Goal: Information Seeking & Learning: Learn about a topic

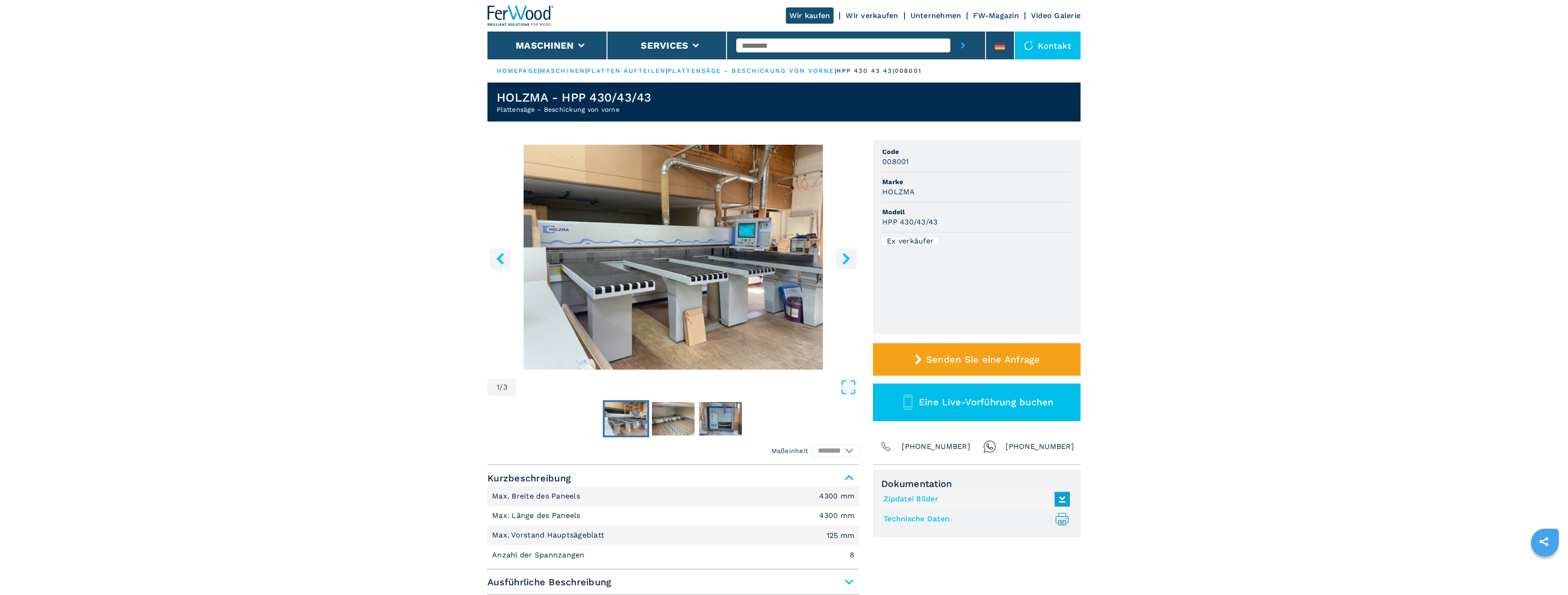
click at [705, 199] on img "Go to Slide 1" at bounding box center [674, 257] width 372 height 225
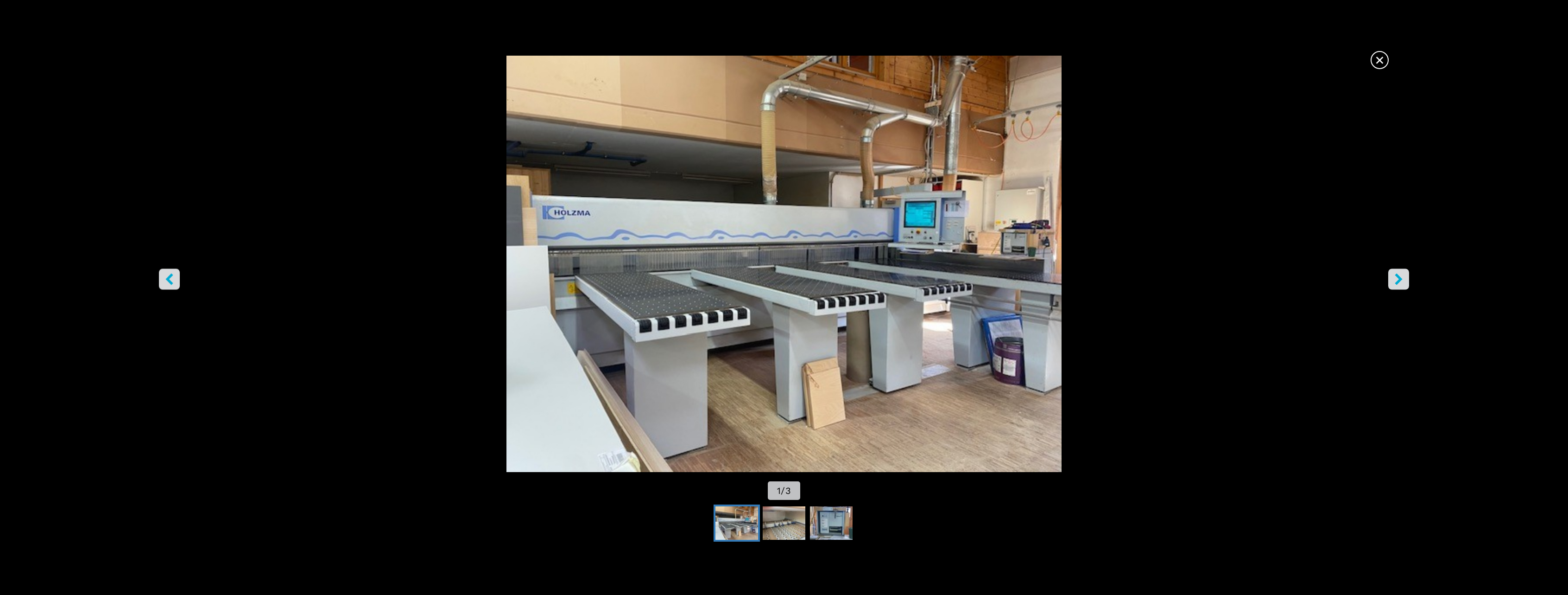
click at [1384, 276] on img "Go to Slide 1" at bounding box center [784, 263] width 1412 height 416
click at [1387, 278] on img "Go to Slide 1" at bounding box center [784, 263] width 1412 height 416
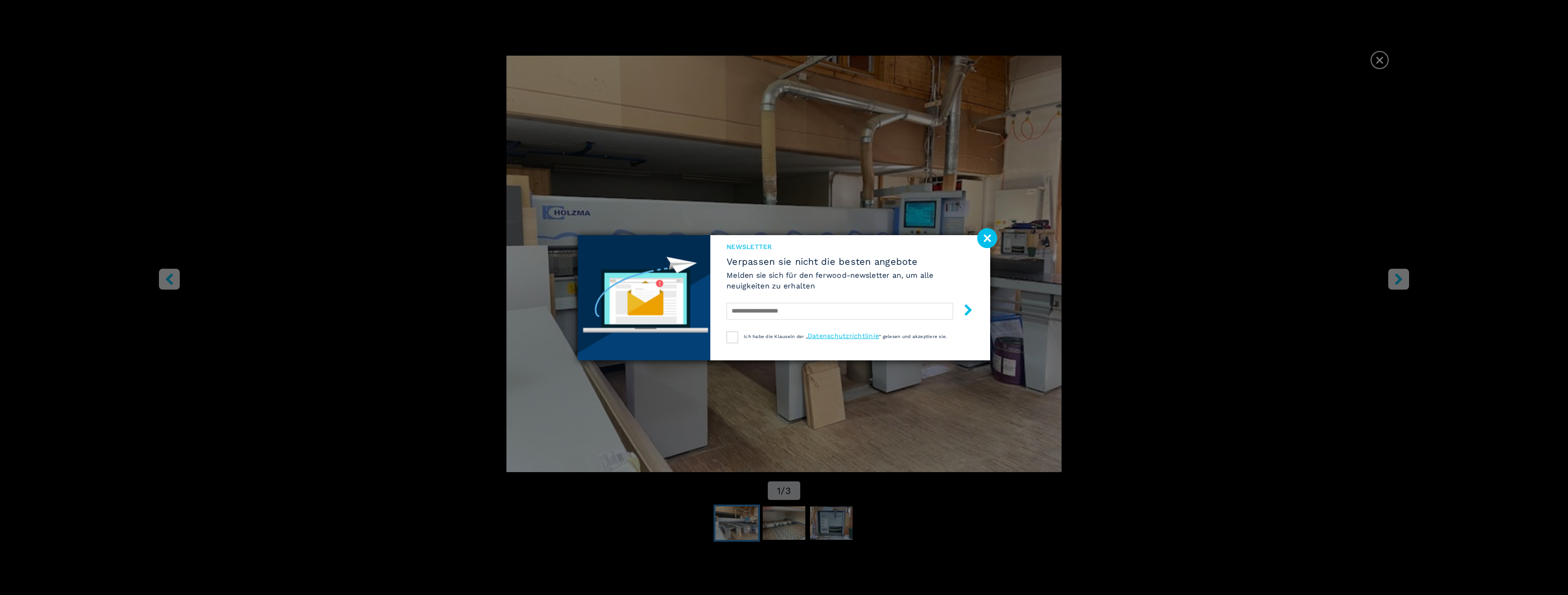
click at [1391, 286] on div "Newsletter Verpassen sie nicht die besten angebote Melden sie sich für den ferw…" at bounding box center [784, 297] width 1568 height 595
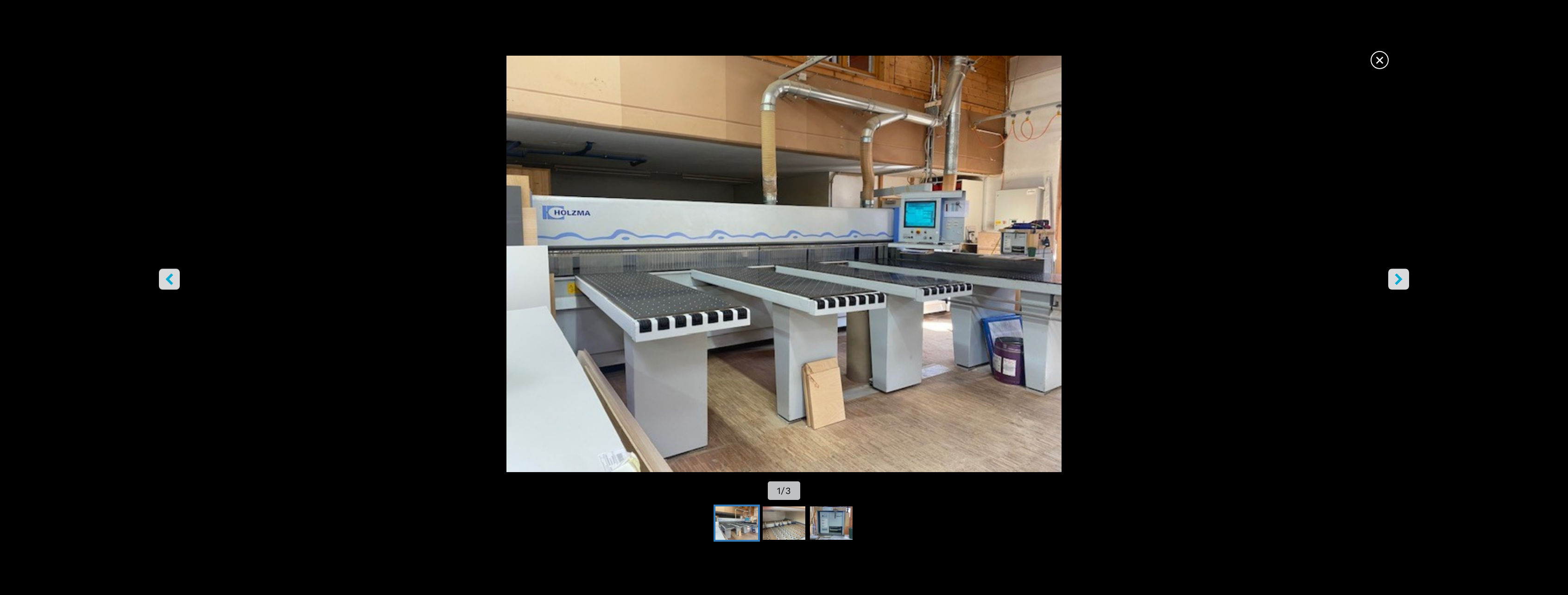
click at [1397, 278] on icon "right-button" at bounding box center [1399, 279] width 12 height 12
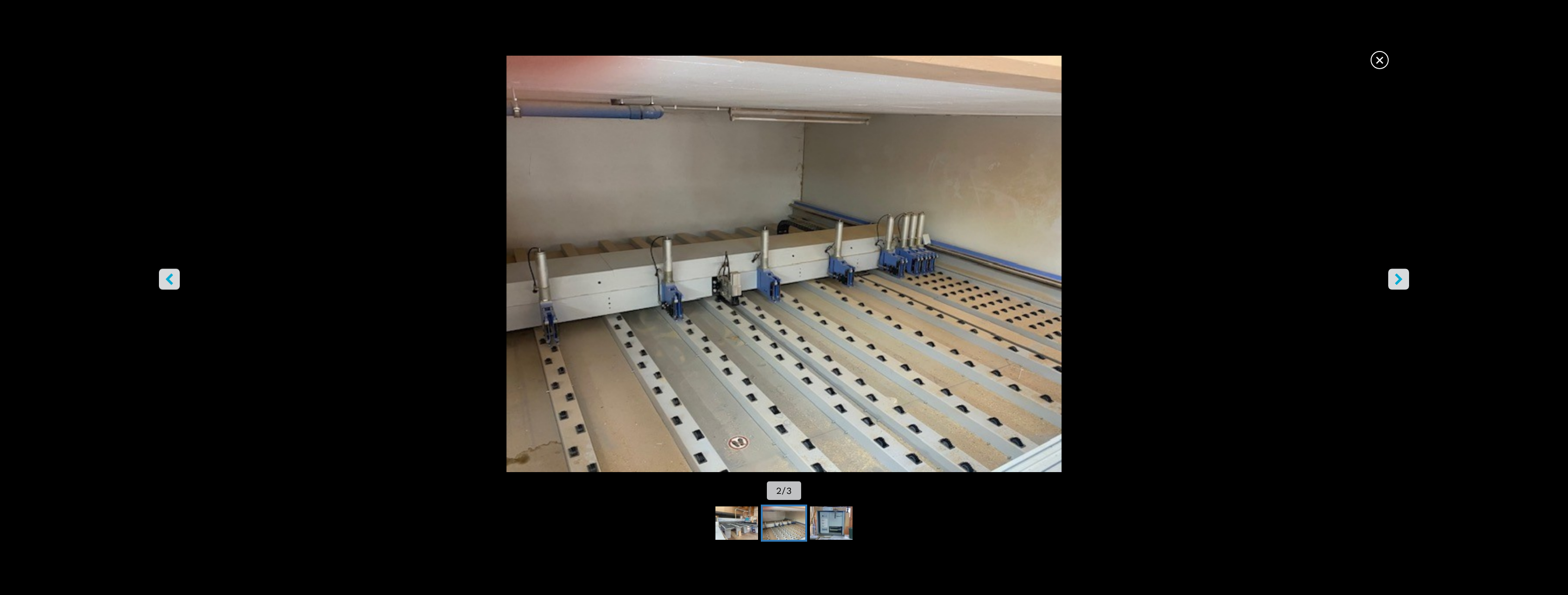
click at [1397, 278] on icon "right-button" at bounding box center [1399, 279] width 12 height 12
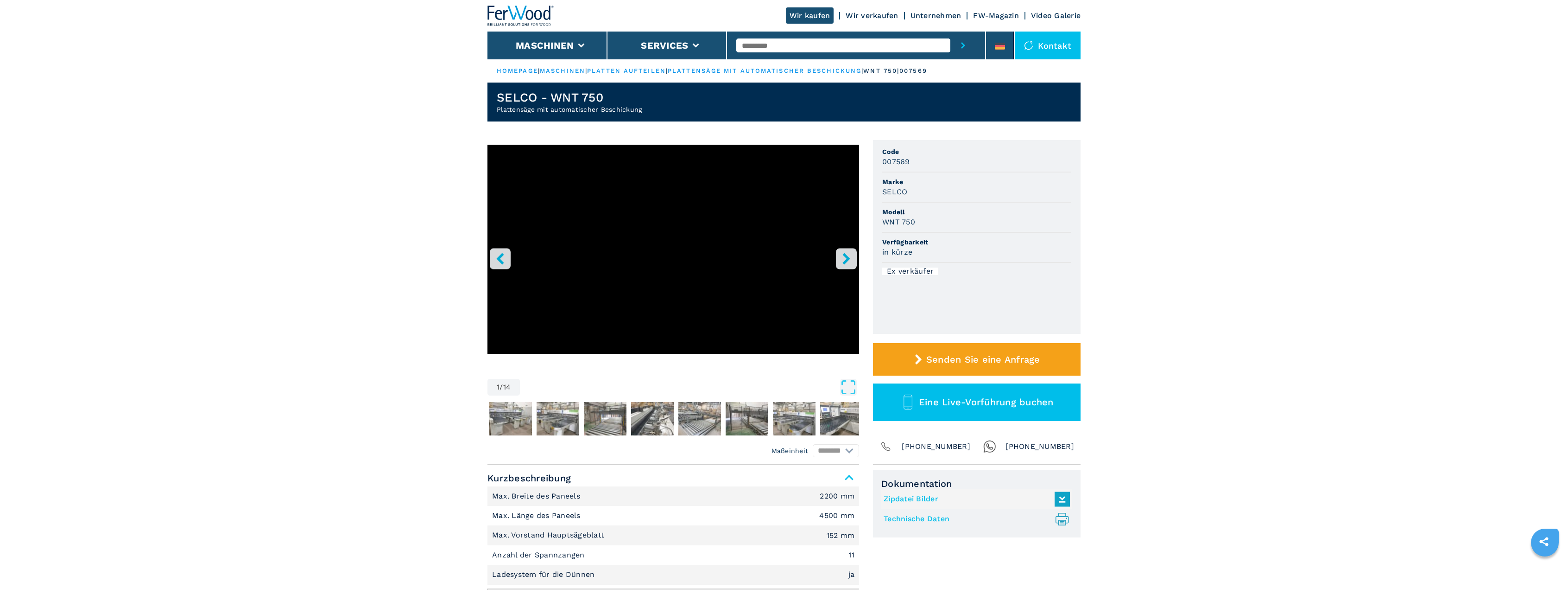
click at [848, 256] on icon "right-button" at bounding box center [847, 259] width 12 height 12
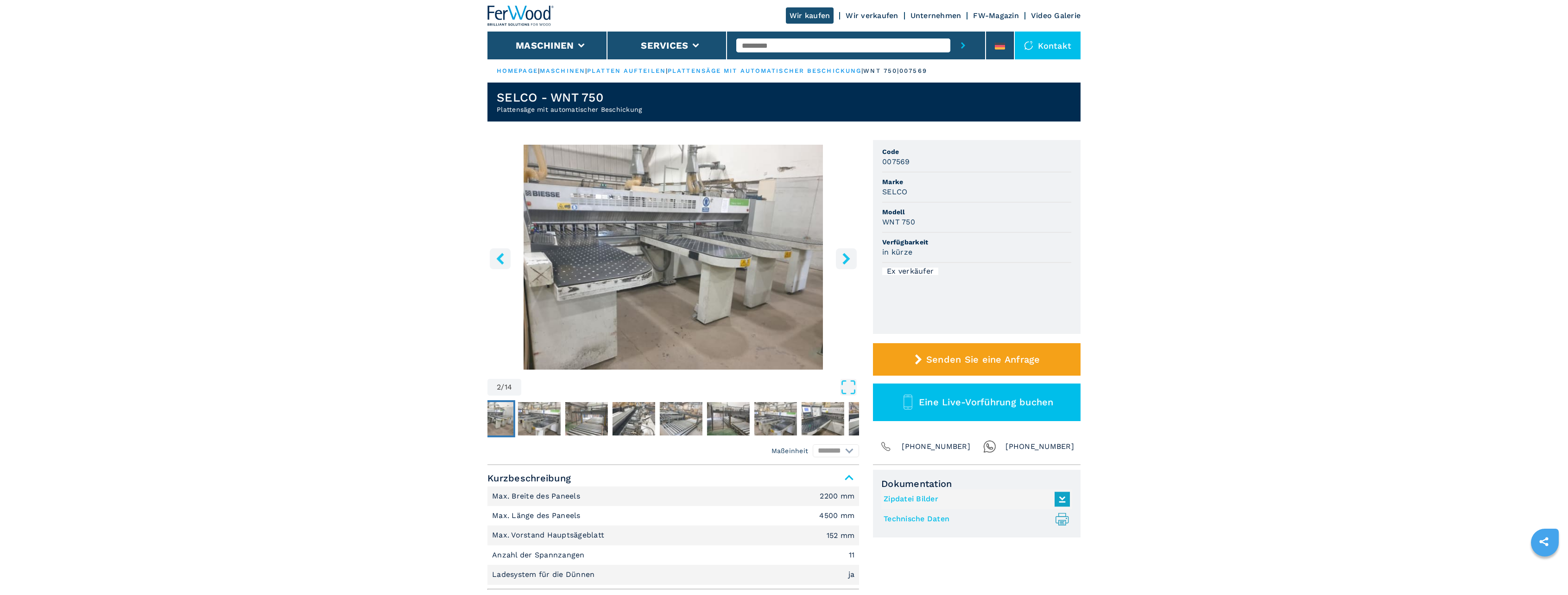
click at [848, 256] on icon "right-button" at bounding box center [847, 259] width 12 height 12
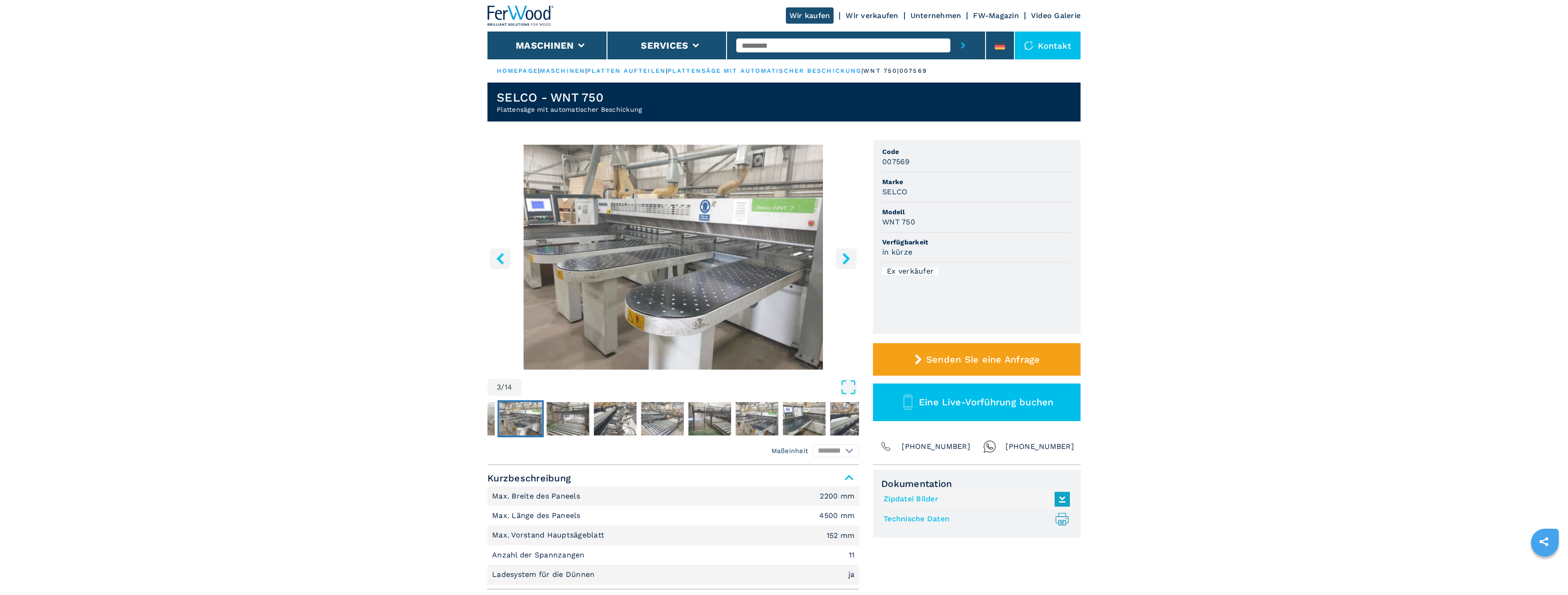
click at [848, 256] on icon "right-button" at bounding box center [847, 259] width 12 height 12
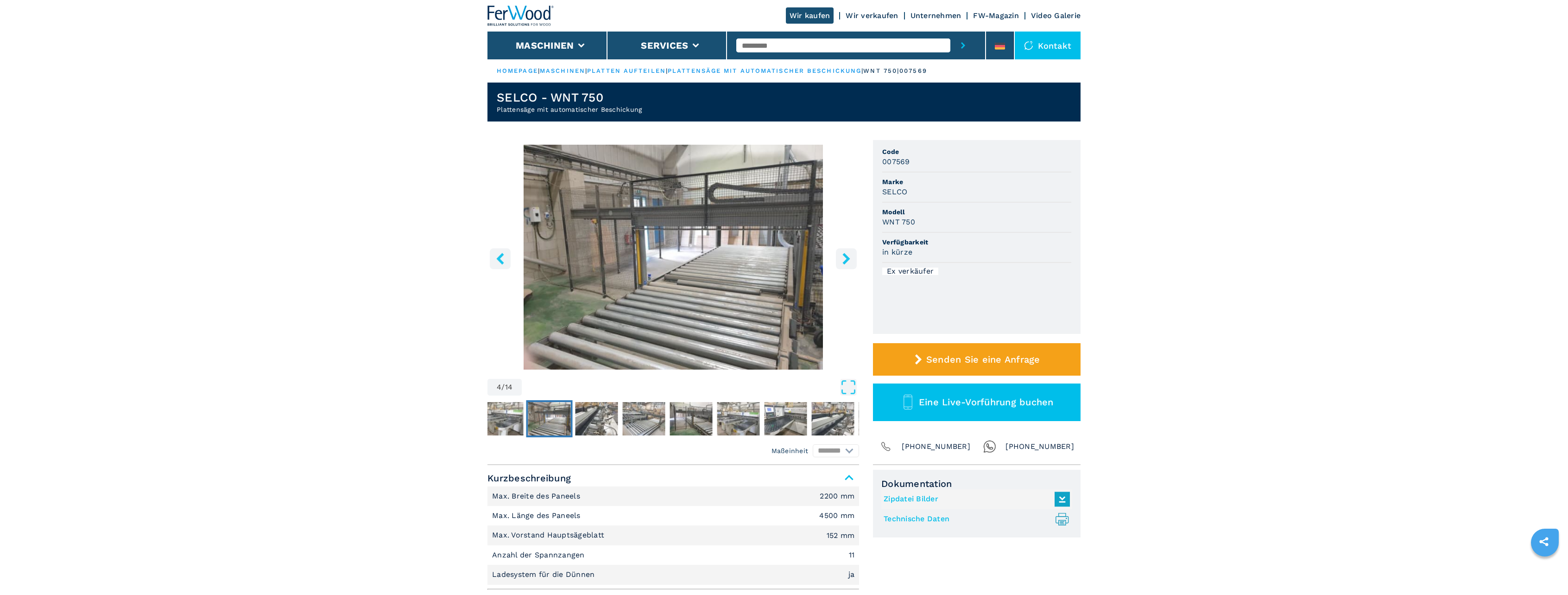
click at [848, 256] on icon "right-button" at bounding box center [847, 259] width 12 height 12
